Goal: Task Accomplishment & Management: Use online tool/utility

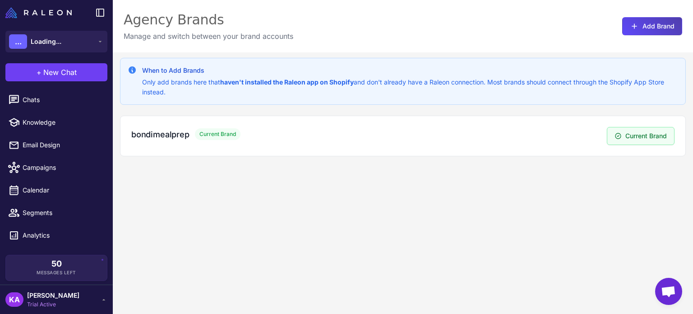
click at [493, 218] on div "When to Add Brands Only add brands here that haven't installed the Raleon app o…" at bounding box center [403, 209] width 580 height 314
click at [210, 133] on span "Current Brand" at bounding box center [218, 134] width 46 height 12
click at [162, 133] on h3 "bondimealprep" at bounding box center [160, 134] width 58 height 12
click at [157, 134] on h3 "bondimealprep" at bounding box center [160, 134] width 58 height 12
drag, startPoint x: 528, startPoint y: 203, endPoint x: 630, endPoint y: 203, distance: 102.4
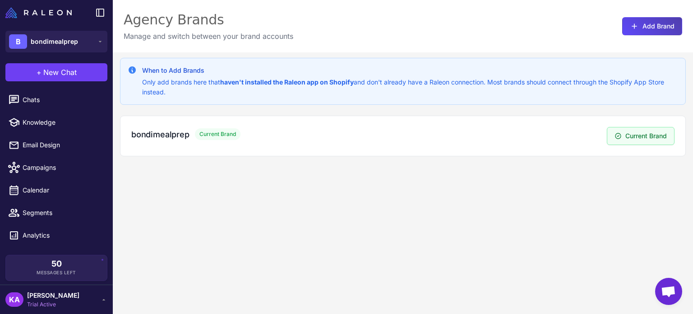
click at [532, 203] on div "When to Add Brands Only add brands here that haven't installed the Raleon app o…" at bounding box center [403, 209] width 580 height 314
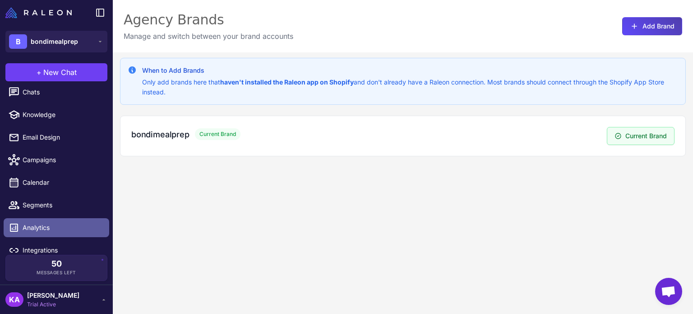
scroll to position [16, 0]
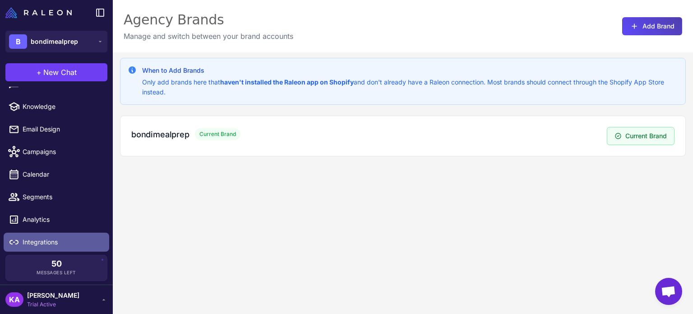
click at [50, 242] on span "Integrations" at bounding box center [62, 242] width 79 height 10
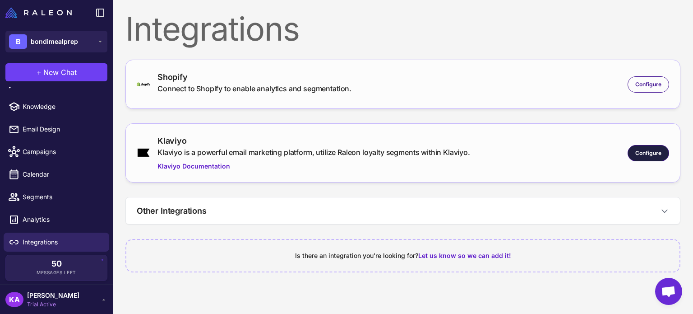
click at [647, 157] on div "Configure" at bounding box center [649, 153] width 42 height 16
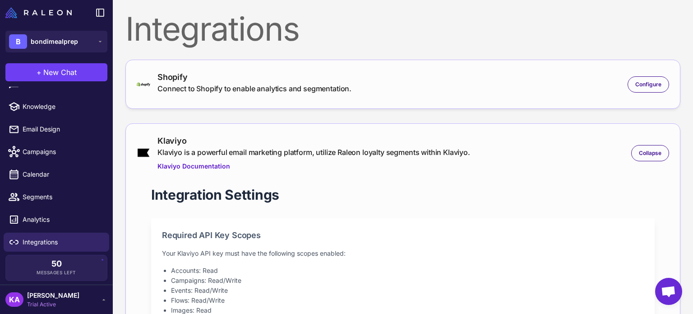
click at [0, 0] on nordpass-portal at bounding box center [0, 0] width 0 height 0
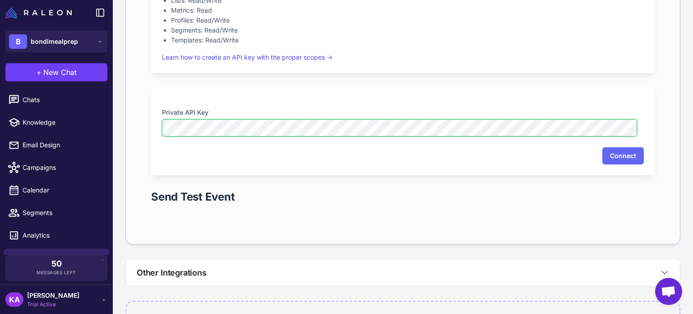
scroll to position [354, 0]
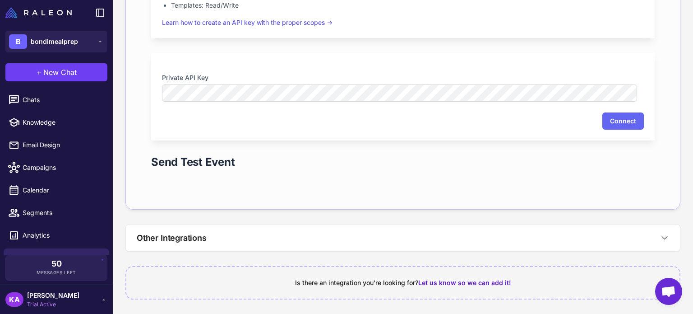
click at [0, 0] on nordpass-portal at bounding box center [0, 0] width 0 height 0
click at [618, 124] on button "Connect" at bounding box center [623, 120] width 42 height 17
click at [0, 0] on nordpass-portal at bounding box center [0, 0] width 0 height 0
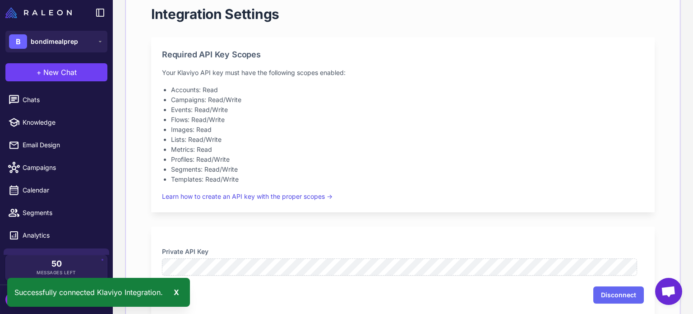
scroll to position [45, 0]
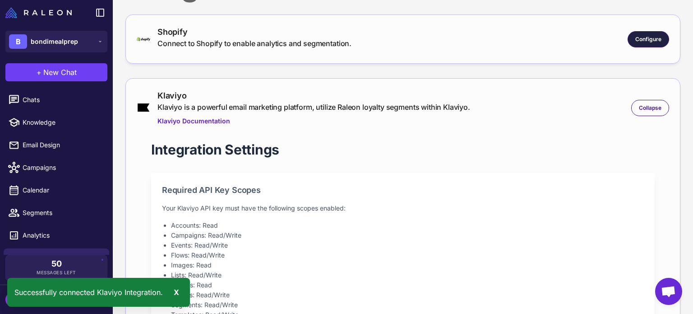
click at [646, 35] on span "Configure" at bounding box center [648, 39] width 26 height 8
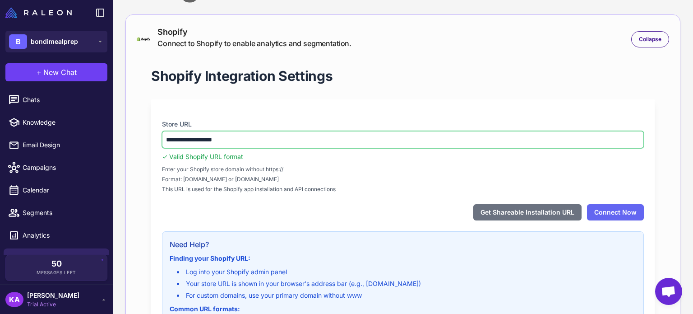
drag, startPoint x: 240, startPoint y: 142, endPoint x: 140, endPoint y: 146, distance: 100.7
click at [140, 146] on div "**********" at bounding box center [403, 225] width 532 height 347
paste input "**********"
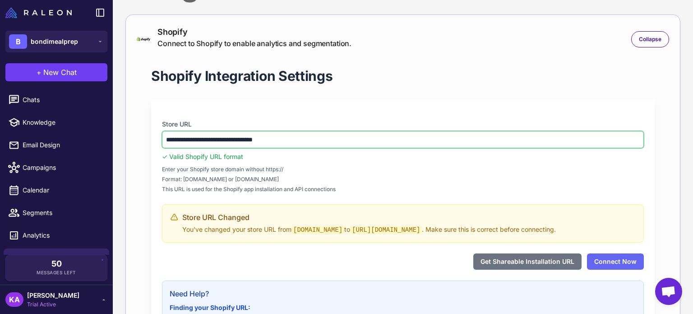
drag, startPoint x: 187, startPoint y: 140, endPoint x: 130, endPoint y: 129, distance: 58.4
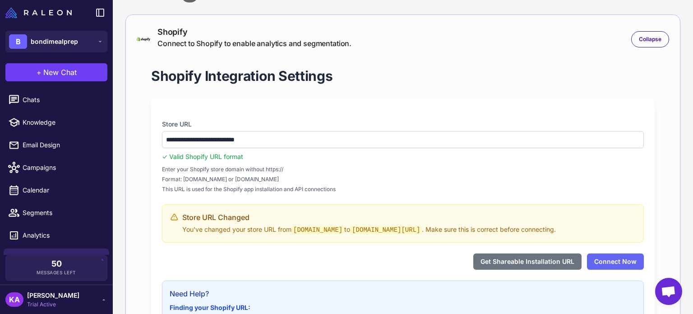
type input "**********"
click at [603, 263] on button "Connect Now" at bounding box center [615, 261] width 57 height 16
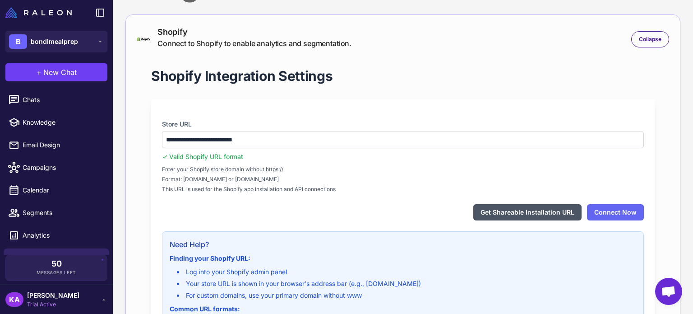
click at [518, 211] on button "Get Shareable Installation URL" at bounding box center [527, 212] width 108 height 16
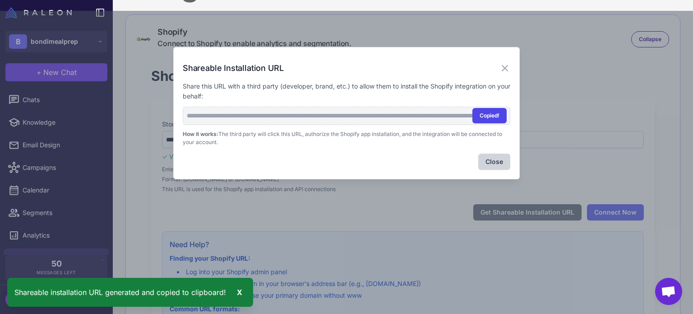
click at [482, 116] on button "Copied!" at bounding box center [489, 115] width 34 height 15
click at [491, 114] on button "Copy" at bounding box center [493, 115] width 28 height 15
click at [490, 116] on button "Copy" at bounding box center [493, 115] width 28 height 15
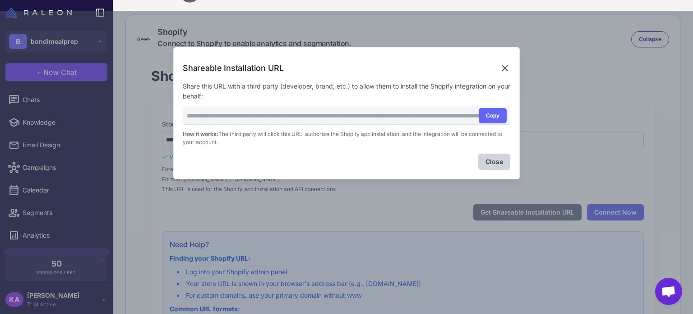
click at [501, 72] on icon at bounding box center [504, 68] width 11 height 11
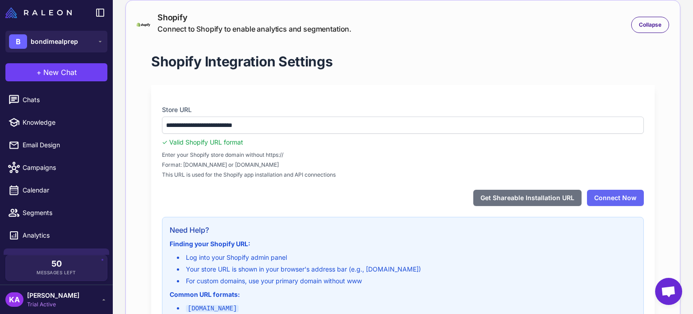
scroll to position [0, 0]
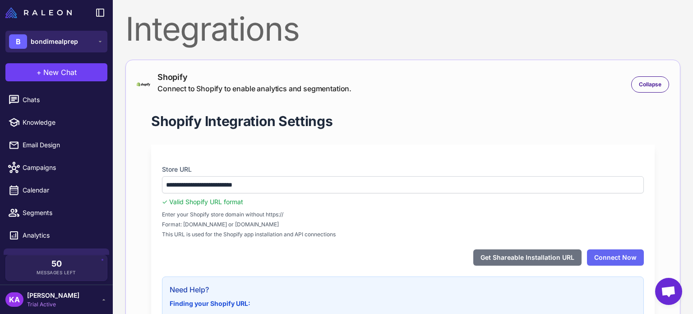
click at [67, 40] on span "bondimealprep" at bounding box center [54, 42] width 47 height 10
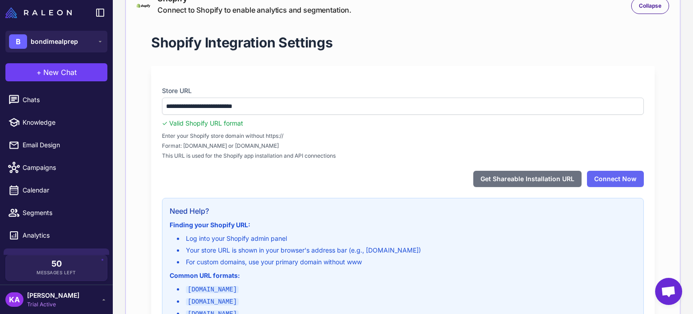
scroll to position [135, 0]
